Goal: Find specific page/section: Find specific page/section

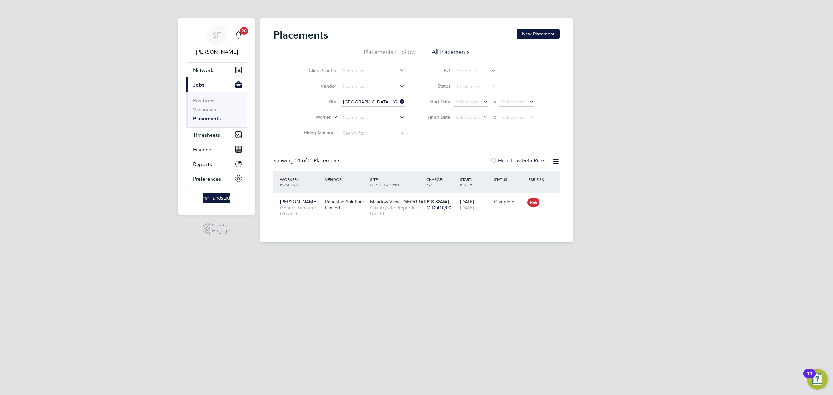
scroll to position [7, 31]
click at [398, 99] on icon at bounding box center [398, 101] width 0 height 9
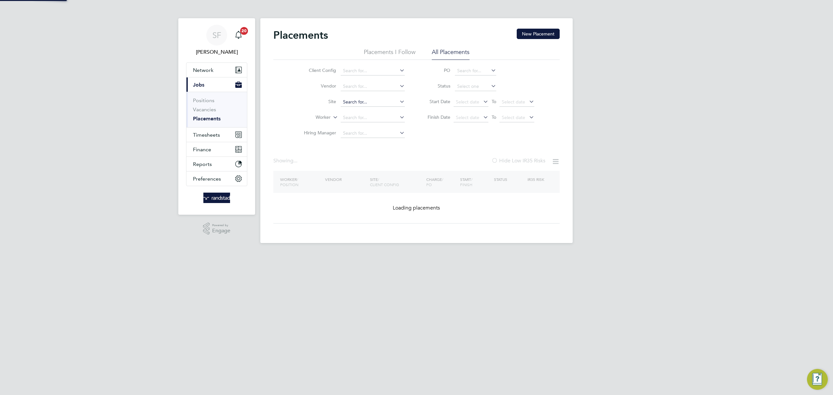
click at [370, 103] on input at bounding box center [373, 102] width 64 height 9
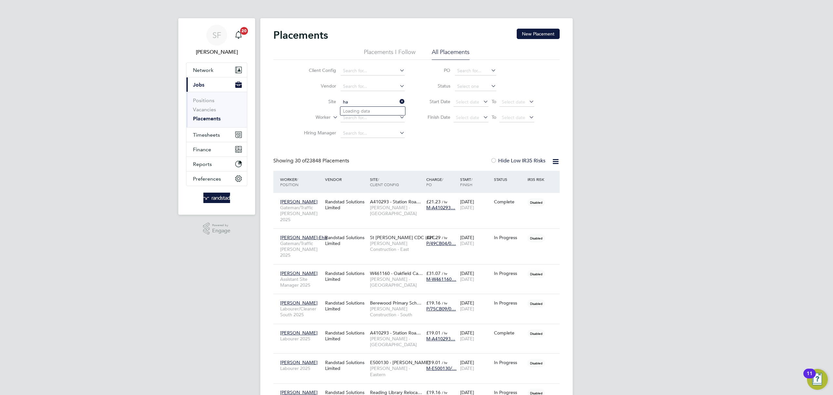
type input "h"
click at [374, 109] on li "Liberty Place, Hailsham (Bovis)" at bounding box center [385, 111] width 88 height 8
type input "Liberty Place, Hailsham (Bovis)"
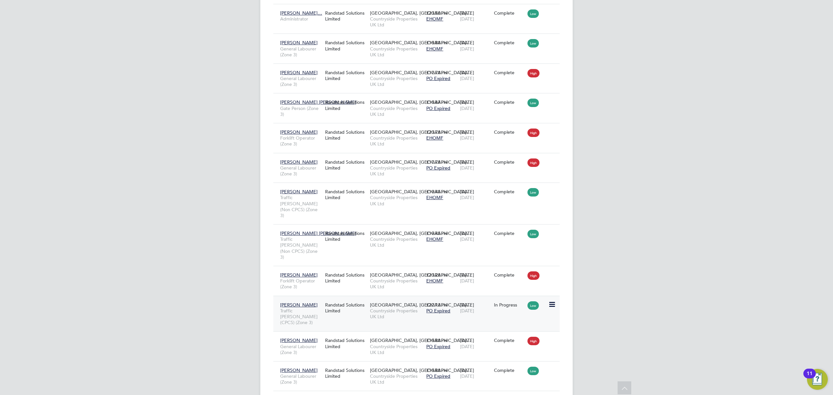
click at [503, 299] on div "In Progress" at bounding box center [510, 305] width 34 height 12
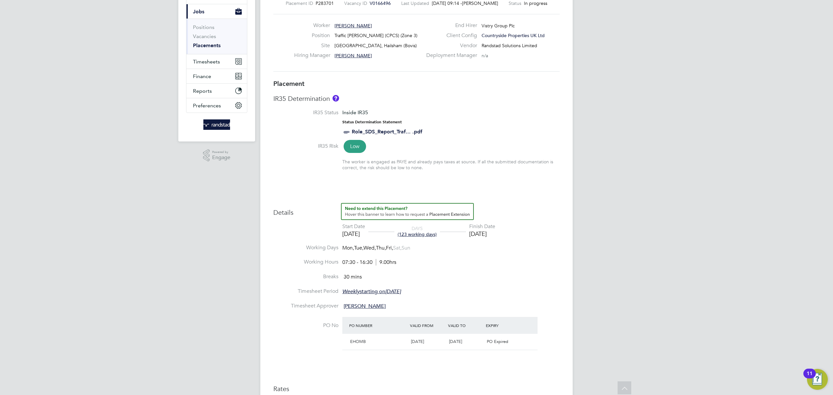
scroll to position [76, 0]
